Goal: Transaction & Acquisition: Book appointment/travel/reservation

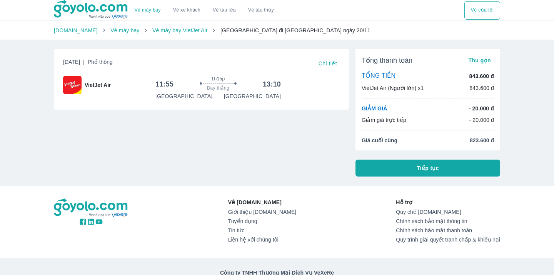
click at [463, 171] on button "Tiếp tục" at bounding box center [427, 168] width 145 height 17
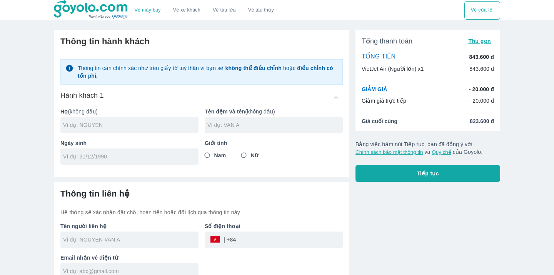
click at [76, 8] on img at bounding box center [91, 9] width 75 height 19
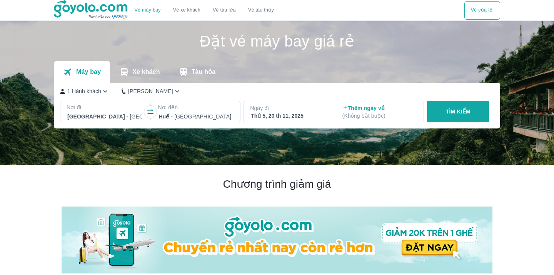
click at [480, 10] on button "Vé của tôi" at bounding box center [482, 10] width 36 height 18
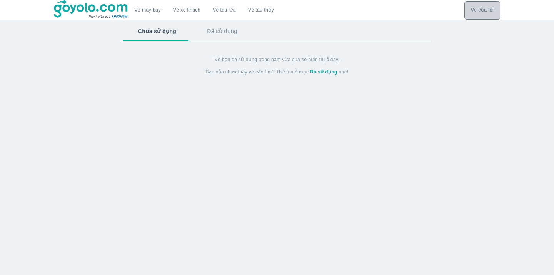
click at [480, 10] on button "Vé của tôi" at bounding box center [482, 10] width 36 height 18
click at [95, 7] on img at bounding box center [91, 9] width 75 height 19
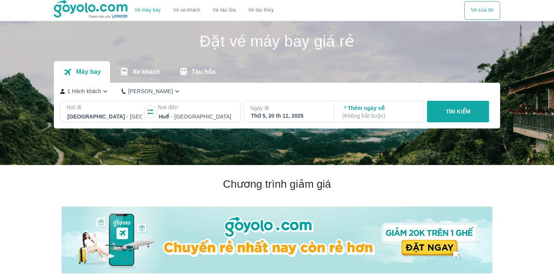
click at [92, 111] on div "Hà Nội - Sân bay Nội Bài" at bounding box center [104, 116] width 76 height 11
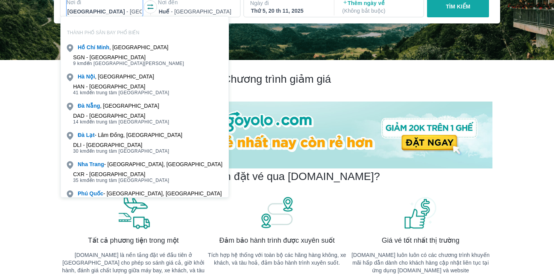
scroll to position [104, 0]
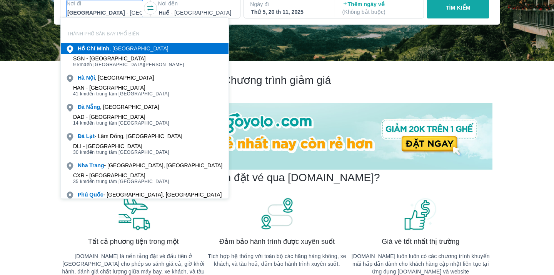
click at [96, 52] on div "Hồ Chí Minh , Việt nam" at bounding box center [123, 49] width 91 height 8
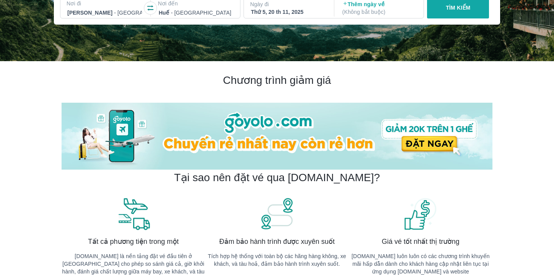
click at [180, 10] on p "- Sân bay Phú Bài" at bounding box center [201, 13] width 60 height 8
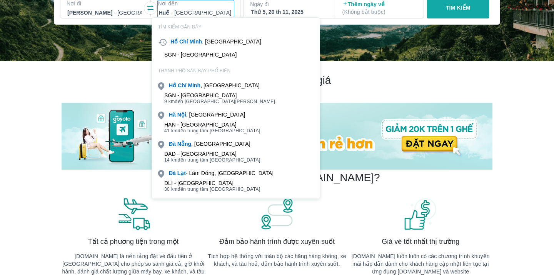
scroll to position [44, 0]
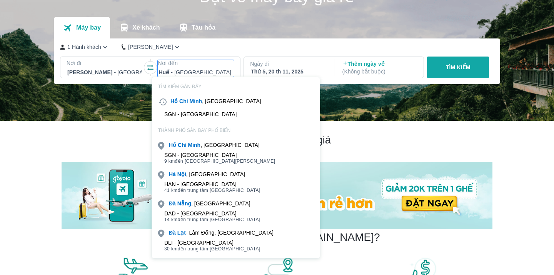
click at [173, 72] on p "- Sân bay Phú Bài" at bounding box center [201, 72] width 60 height 8
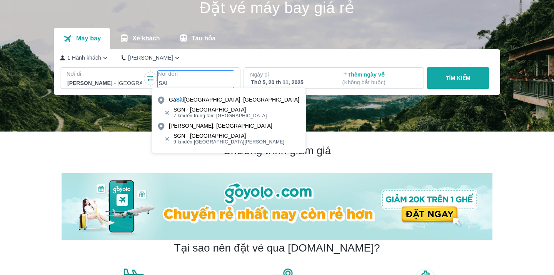
scroll to position [29, 0]
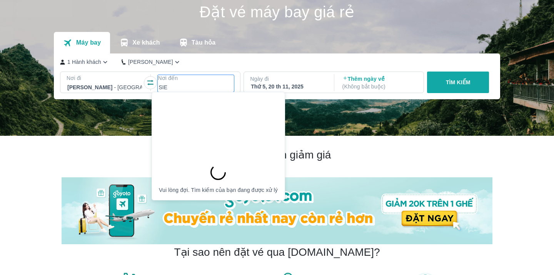
type input "SIEM"
